Goal: Transaction & Acquisition: Obtain resource

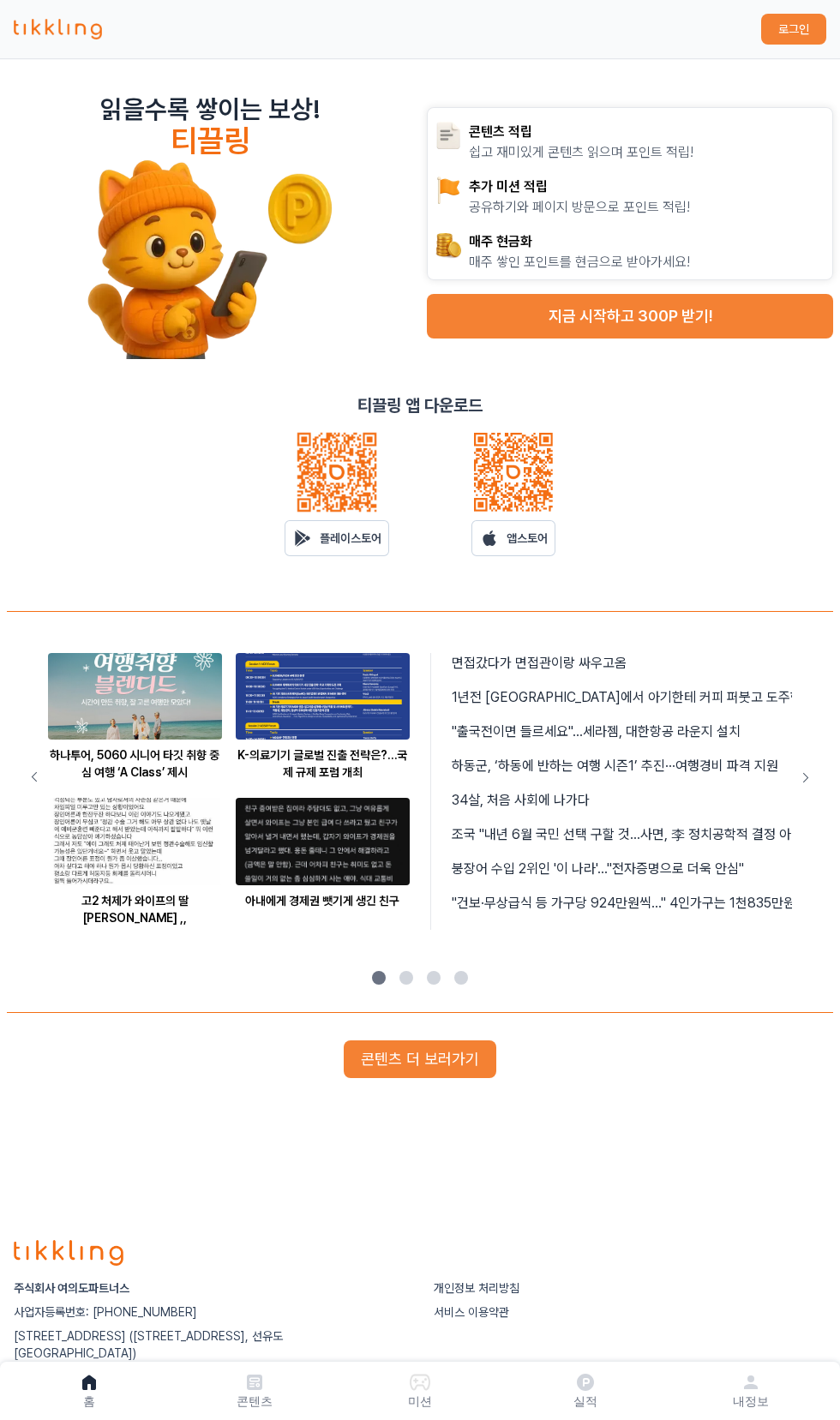
click at [702, 313] on button "지금 시작하고 300P 받기!" at bounding box center [630, 316] width 406 height 44
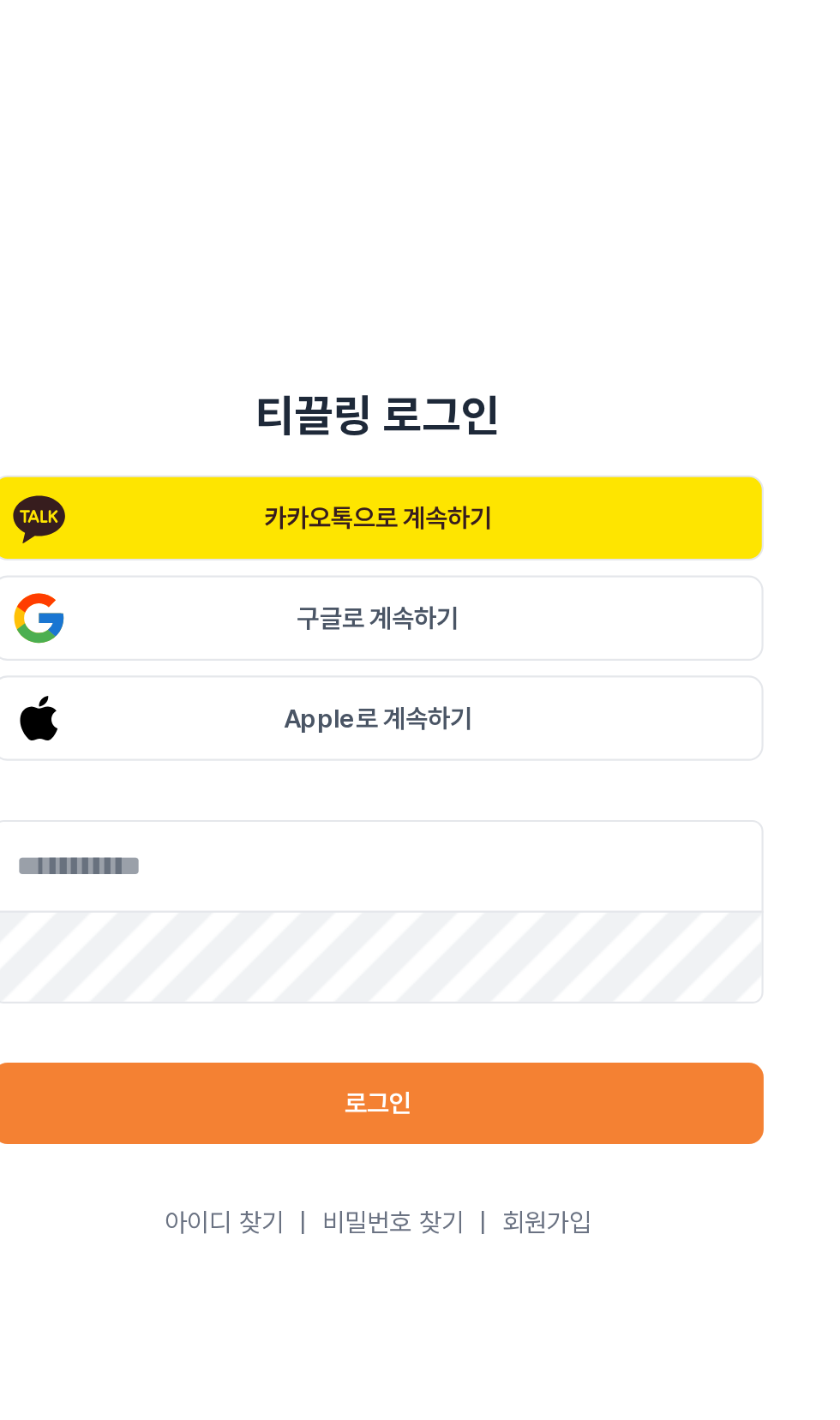
click at [499, 413] on button "구글로 계속하기" at bounding box center [420, 392] width 357 height 39
click at [505, 413] on button "구글로 계속하기" at bounding box center [420, 392] width 357 height 39
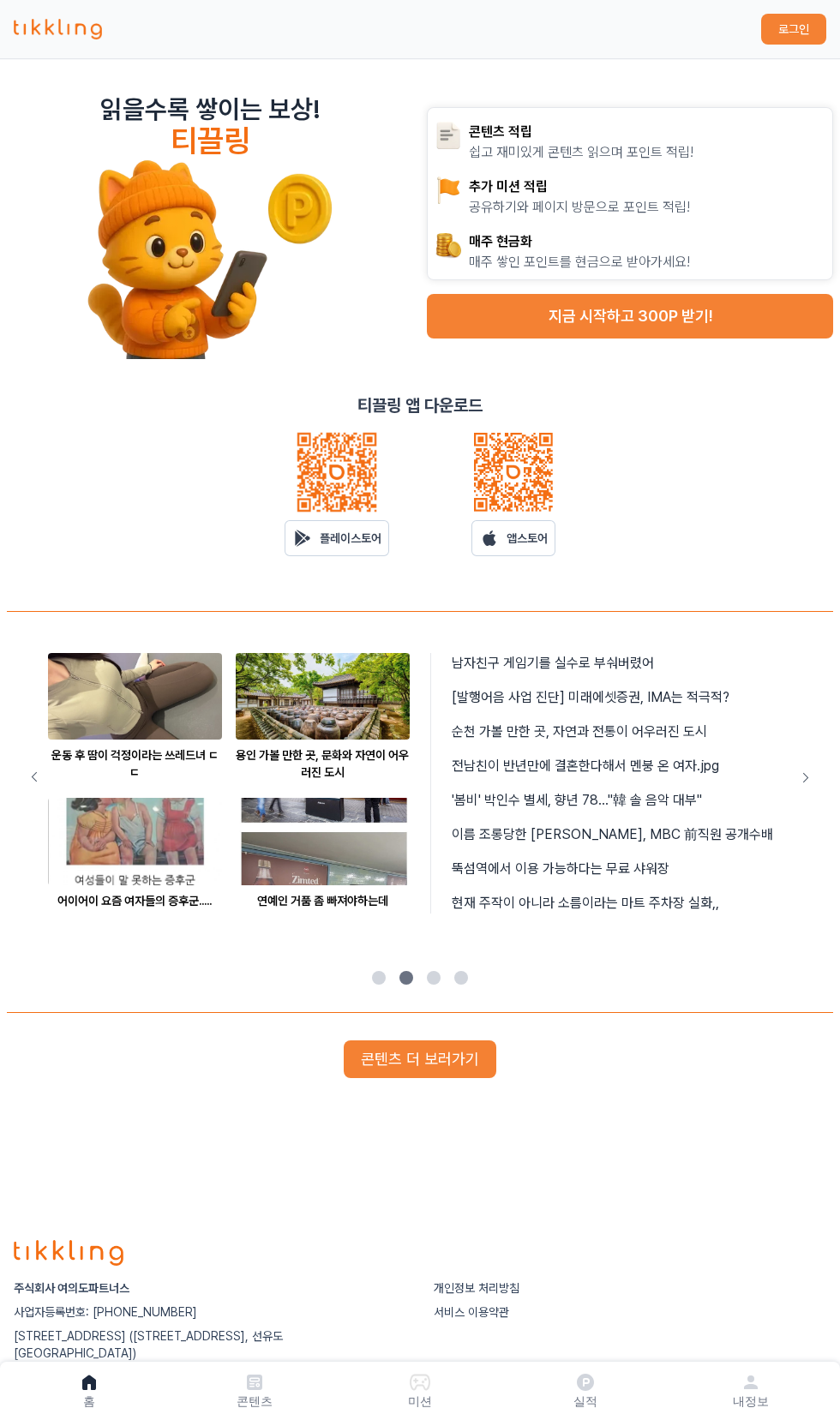
click at [328, 526] on link "플레이스토어" at bounding box center [337, 538] width 105 height 36
